Goal: Navigation & Orientation: Find specific page/section

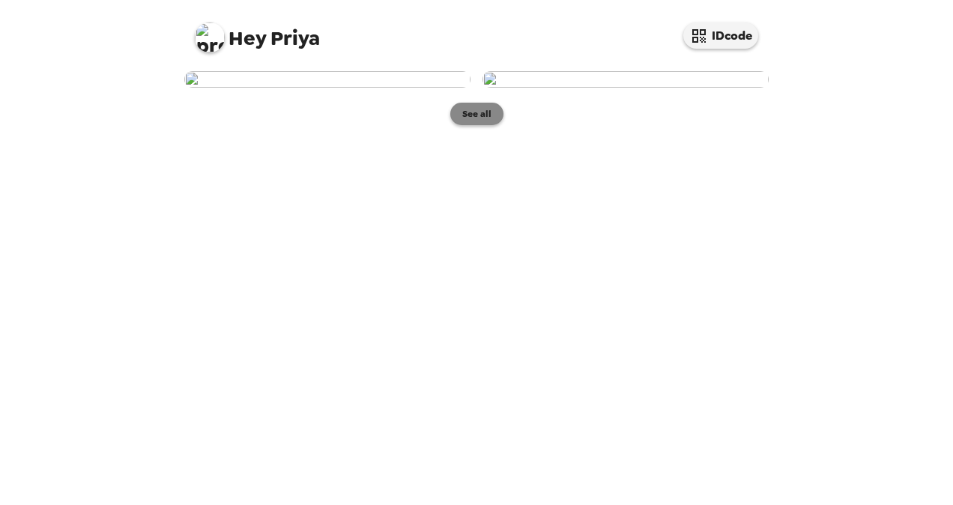
click at [477, 125] on button "See all" at bounding box center [476, 114] width 53 height 22
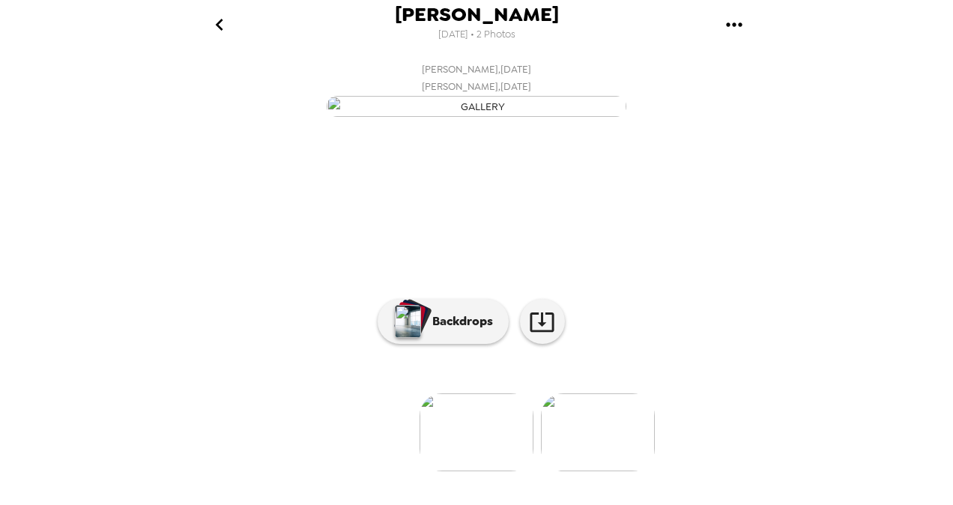
scroll to position [27, 0]
click at [530, 332] on icon at bounding box center [542, 321] width 24 height 19
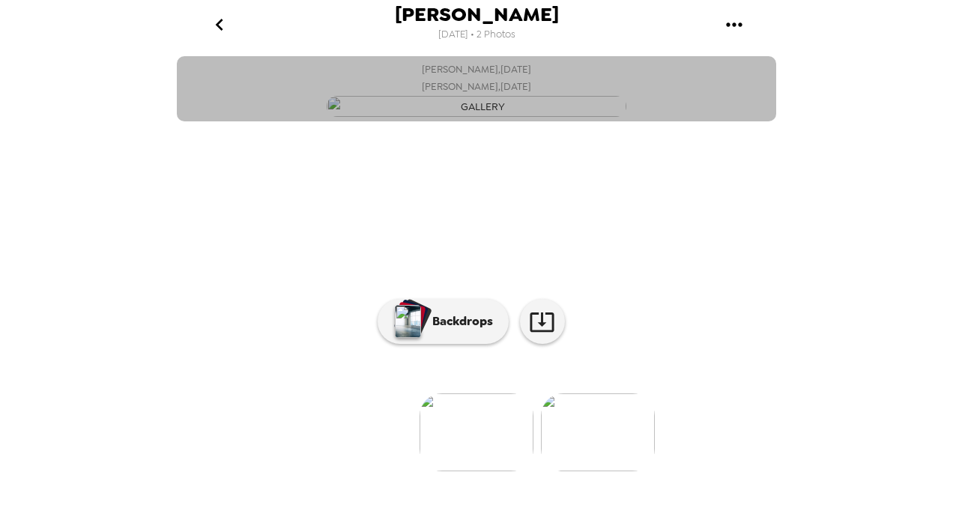
click at [550, 118] on img "button" at bounding box center [477, 107] width 300 height 22
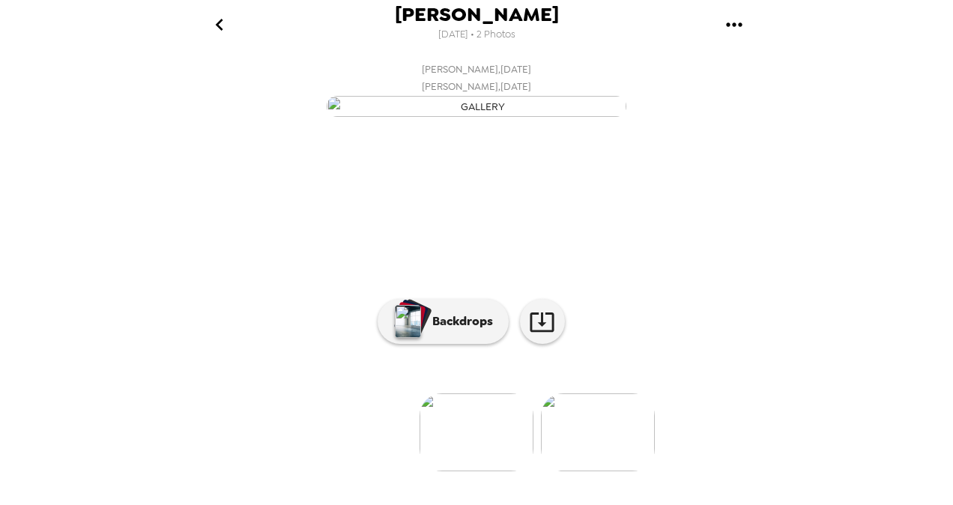
scroll to position [0, 0]
click at [599, 118] on img "button" at bounding box center [477, 107] width 300 height 22
click at [214, 27] on icon "go back" at bounding box center [220, 25] width 24 height 24
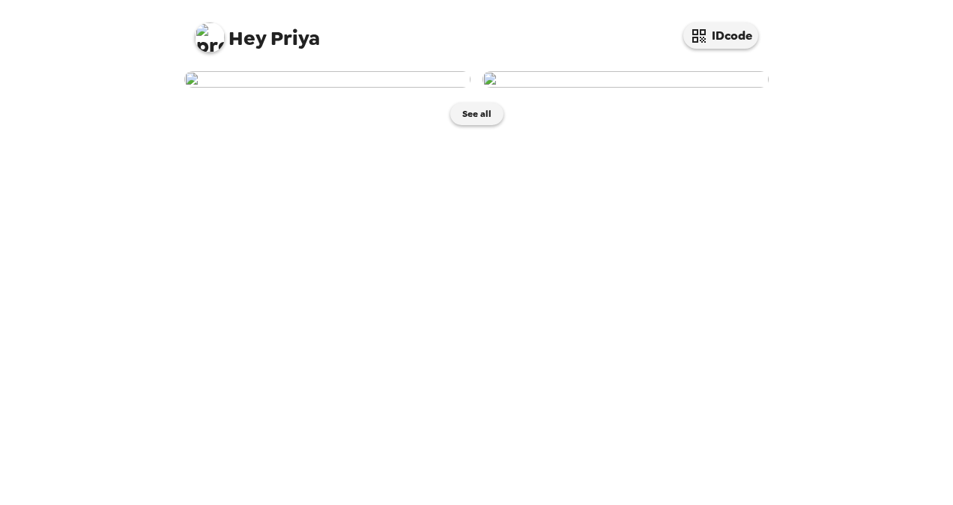
click at [533, 88] on img at bounding box center [625, 79] width 286 height 16
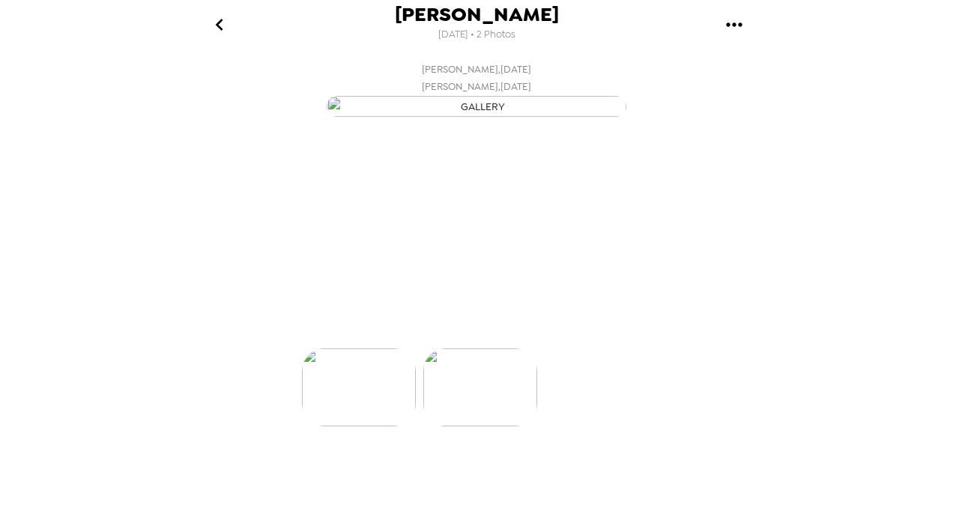
scroll to position [0, 120]
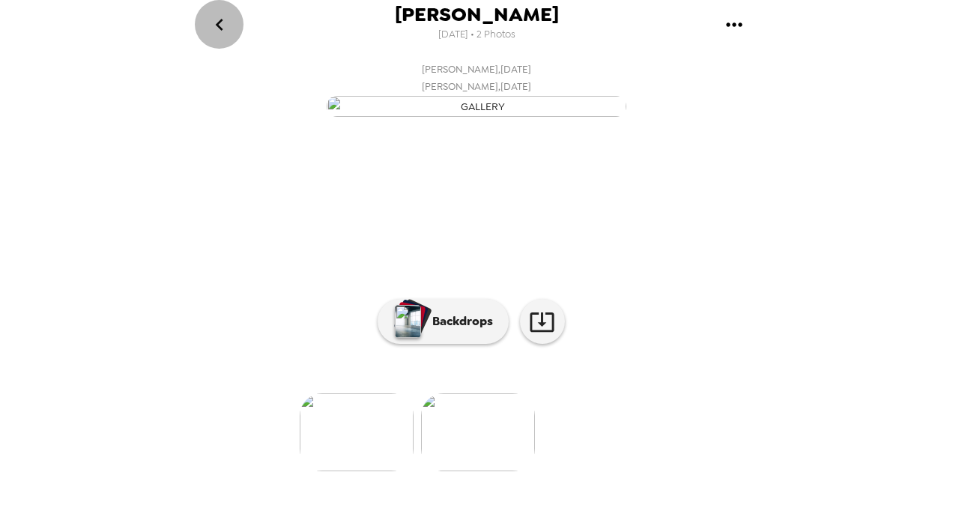
click at [222, 26] on icon "go back" at bounding box center [220, 25] width 24 height 24
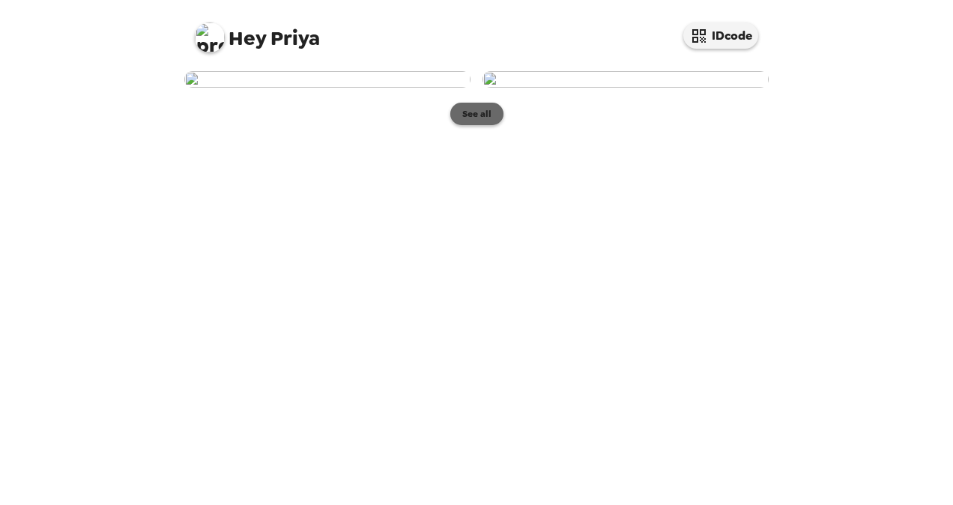
click at [471, 125] on button "See all" at bounding box center [476, 114] width 53 height 22
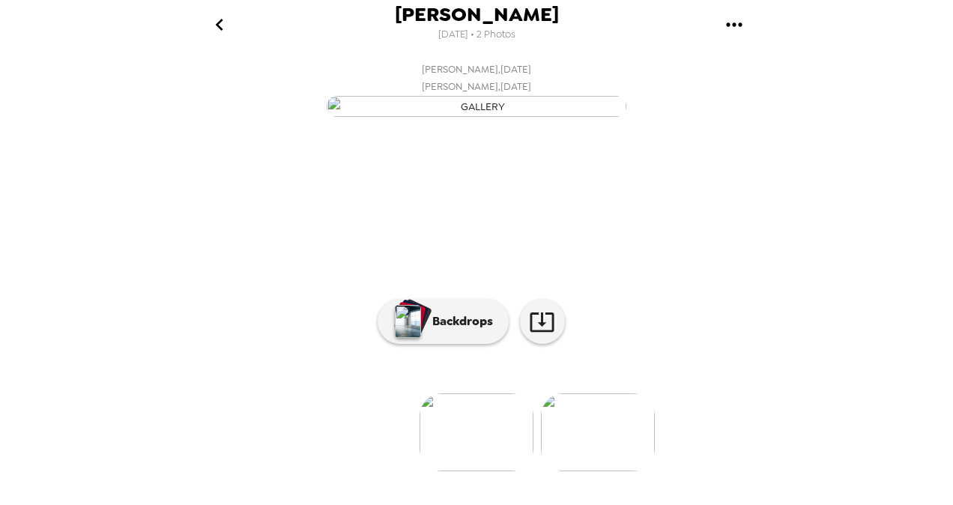
scroll to position [160, 0]
click at [417, 336] on div "button" at bounding box center [414, 317] width 37 height 38
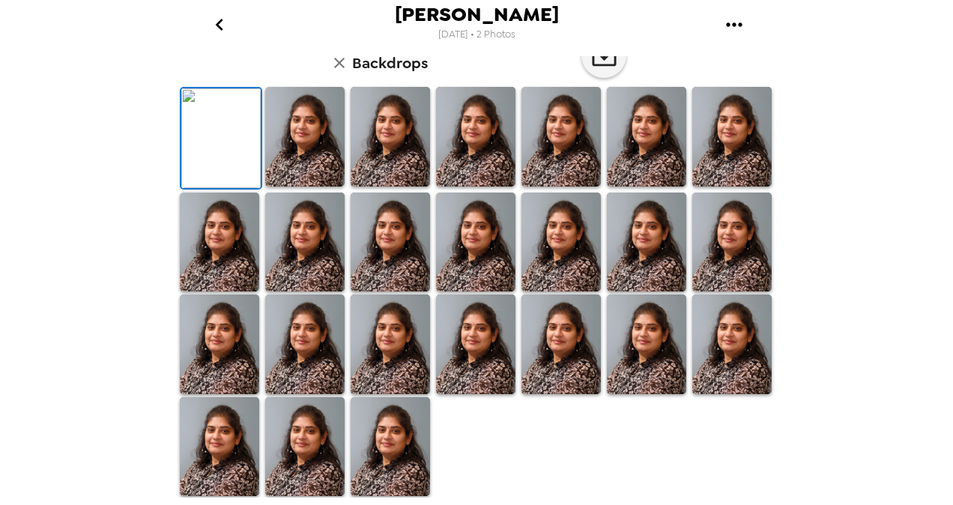
scroll to position [378, 0]
click at [384, 465] on img at bounding box center [390, 447] width 79 height 100
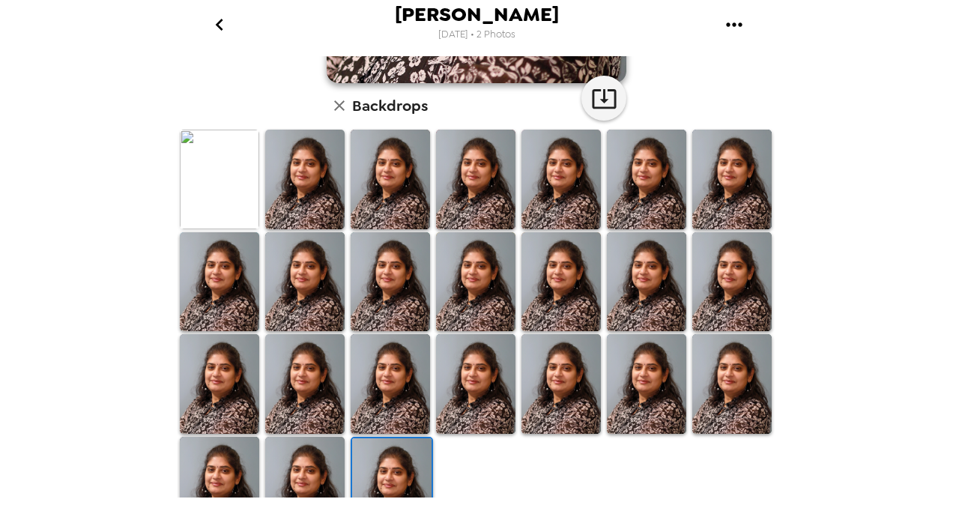
click at [324, 198] on img at bounding box center [304, 180] width 79 height 100
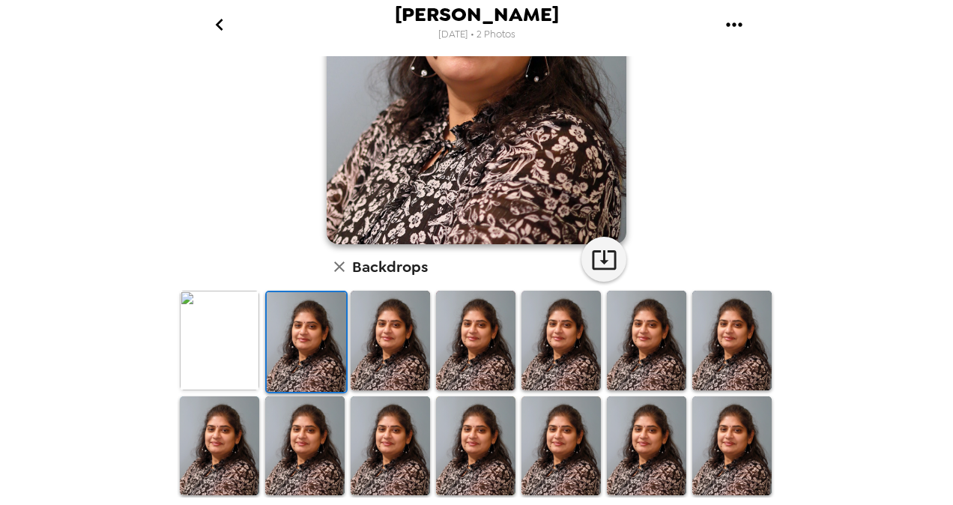
scroll to position [287, 0]
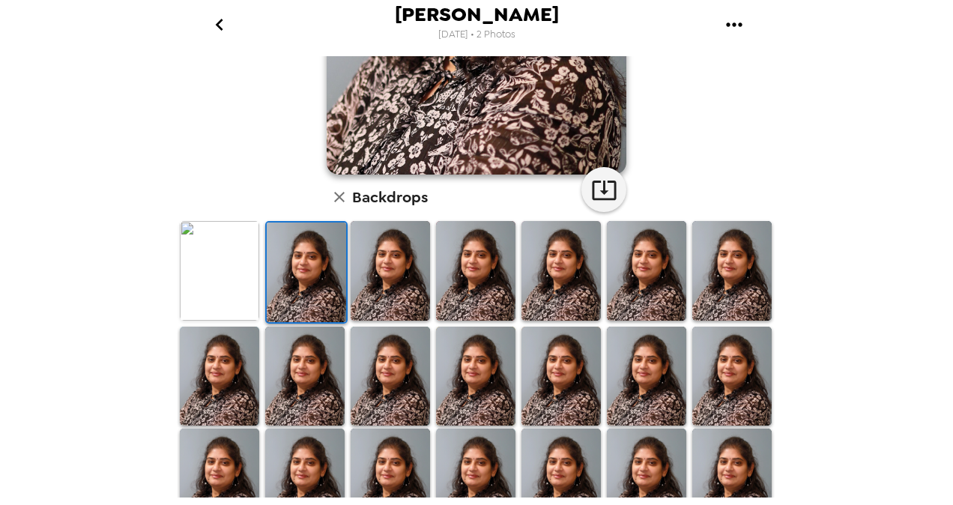
drag, startPoint x: 648, startPoint y: 366, endPoint x: 632, endPoint y: 375, distance: 18.1
click at [632, 375] on img at bounding box center [646, 377] width 79 height 100
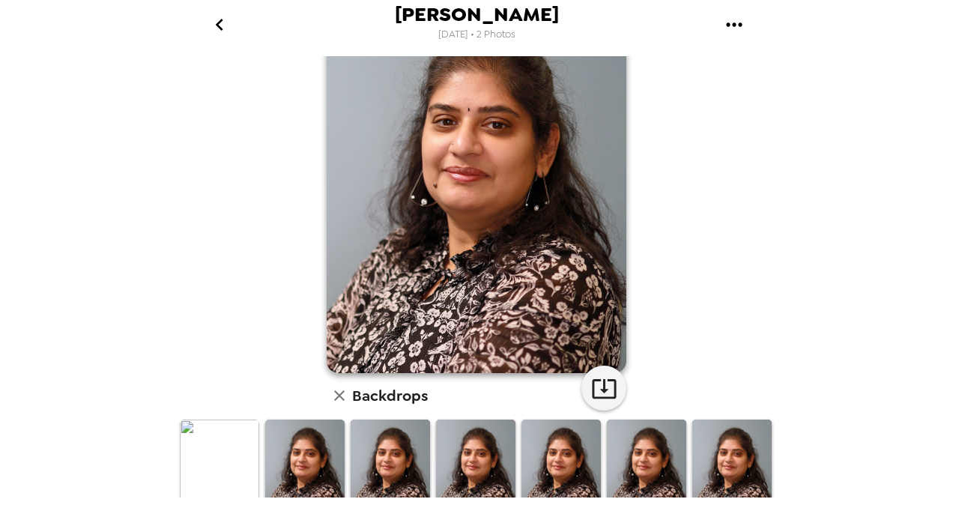
scroll to position [27, 0]
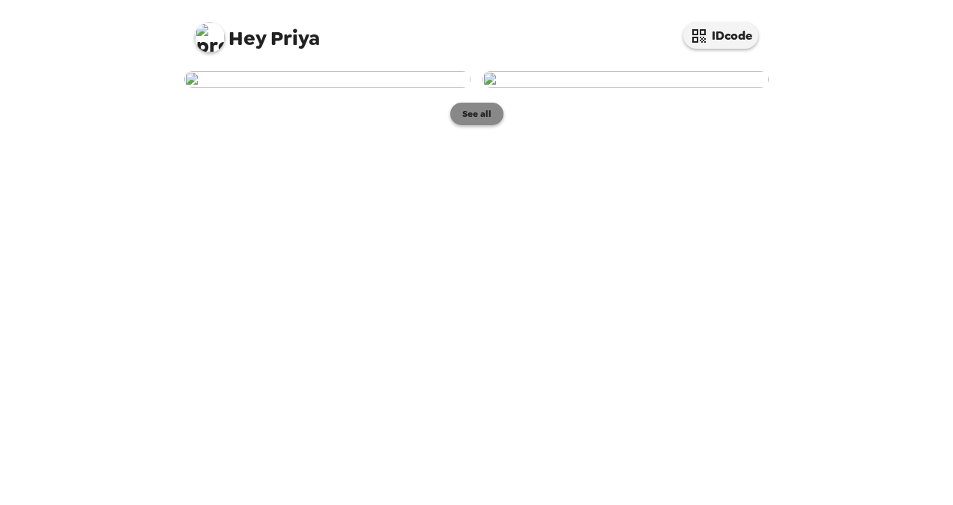
click at [482, 125] on button "See all" at bounding box center [476, 114] width 53 height 22
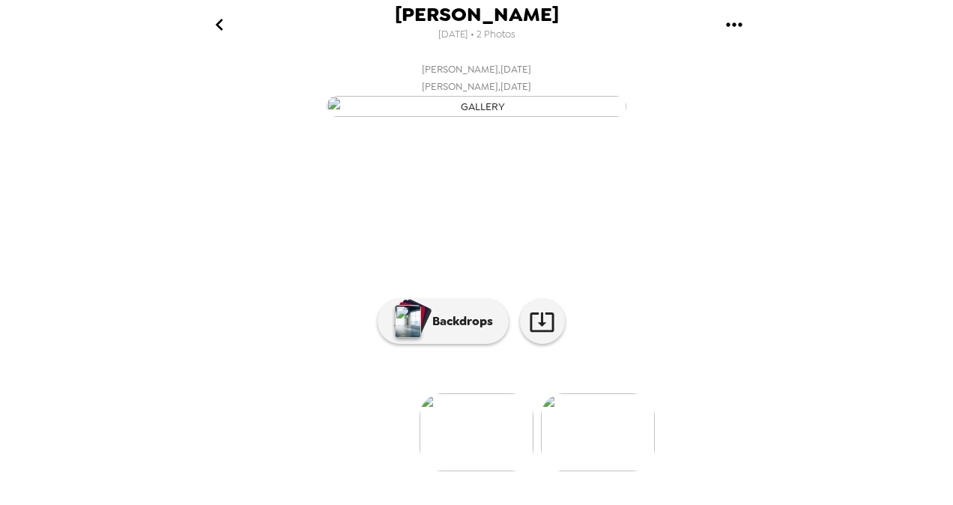
scroll to position [160, 0]
click at [452, 330] on p "Backdrops" at bounding box center [459, 321] width 68 height 18
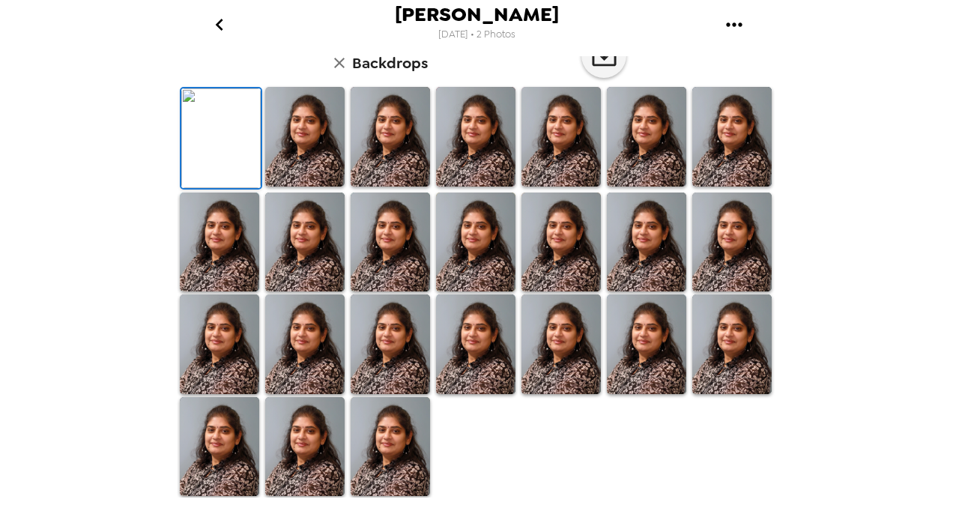
scroll to position [414, 0]
click at [631, 259] on img at bounding box center [646, 243] width 79 height 100
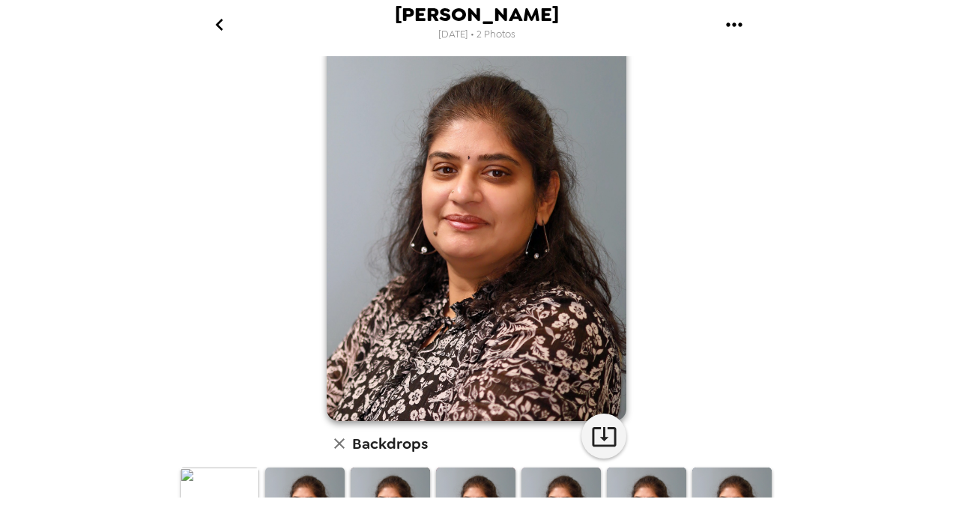
scroll to position [39, 0]
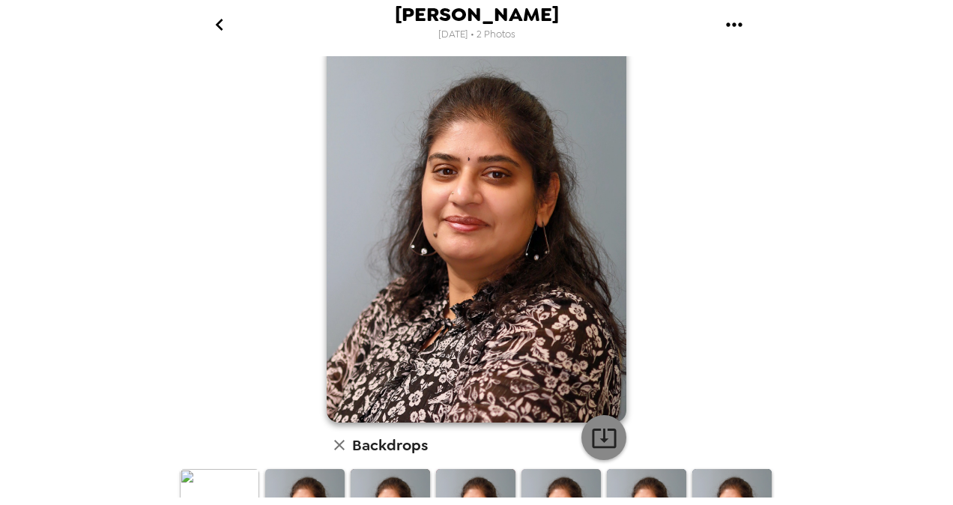
drag, startPoint x: 594, startPoint y: 432, endPoint x: 586, endPoint y: 434, distance: 8.4
click at [591, 434] on icon "button" at bounding box center [604, 438] width 26 height 26
